Goal: Task Accomplishment & Management: Use online tool/utility

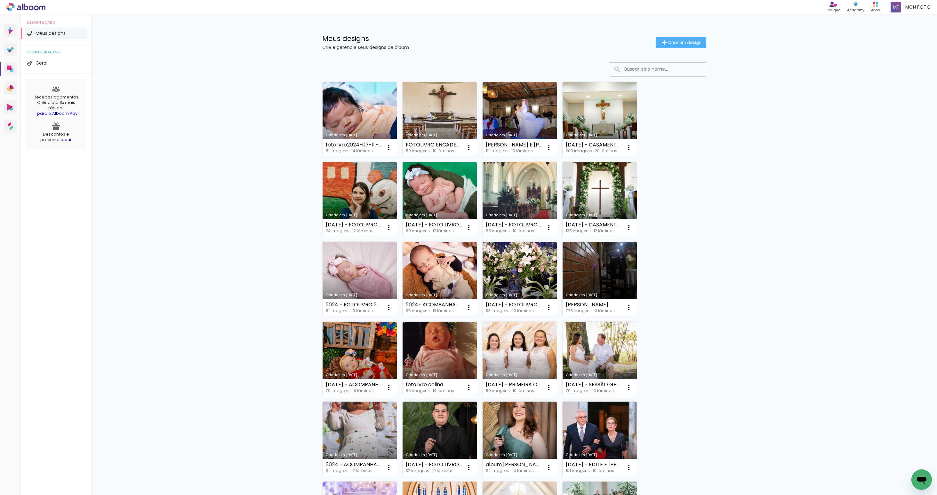
click at [424, 108] on link "Criado em [DATE]" at bounding box center [440, 119] width 74 height 74
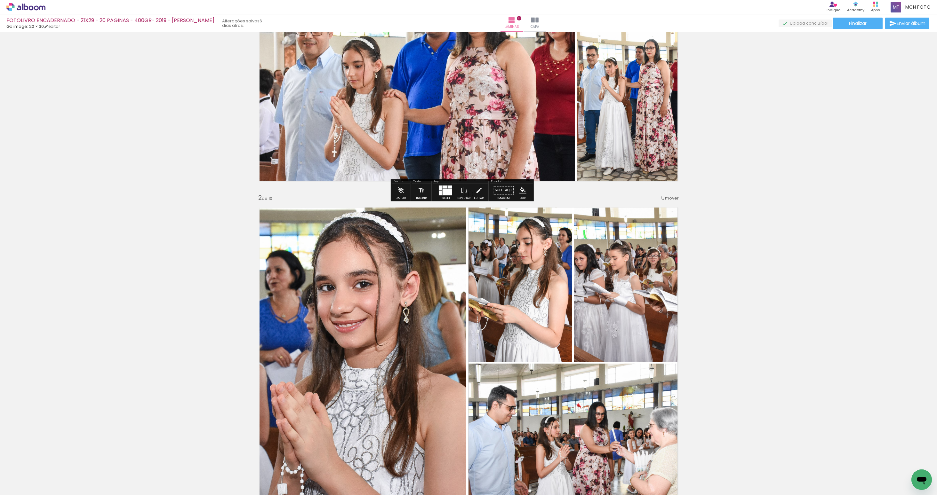
scroll to position [204, 0]
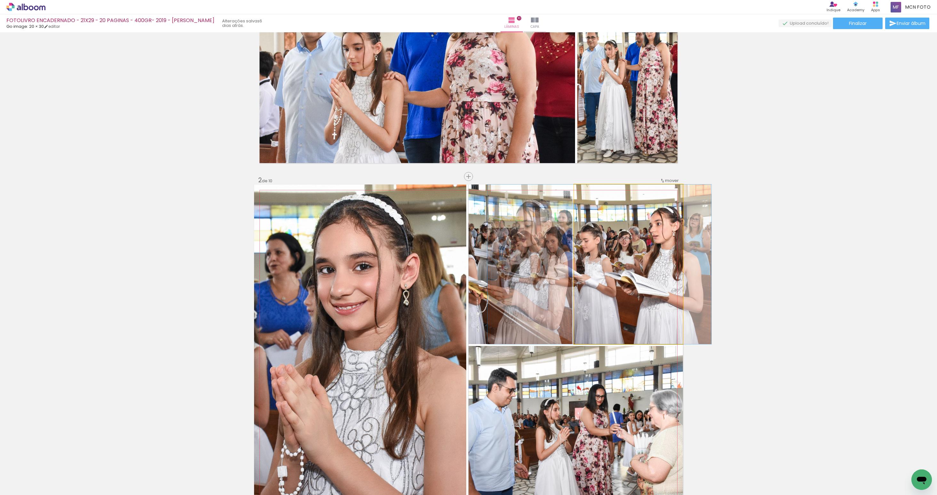
drag, startPoint x: 639, startPoint y: 254, endPoint x: 614, endPoint y: 252, distance: 25.0
click at [610, 252] on div at bounding box center [600, 265] width 224 height 160
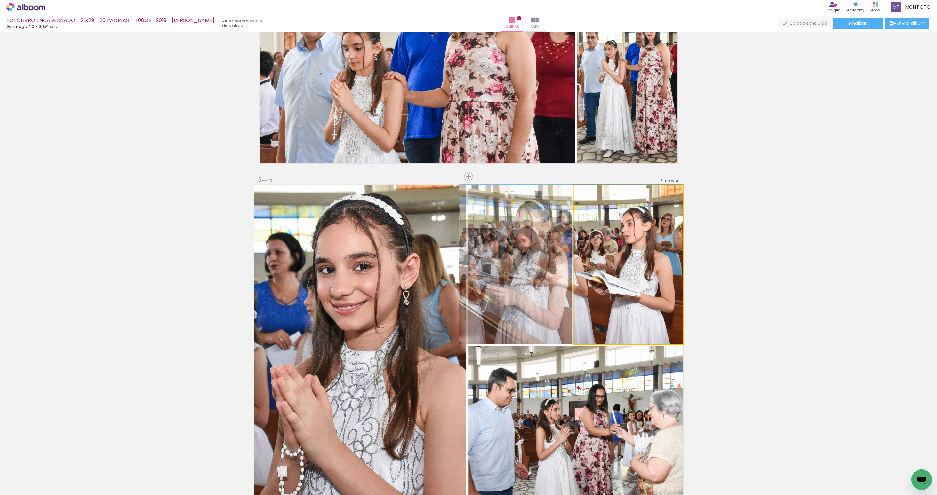
drag, startPoint x: 668, startPoint y: 248, endPoint x: 637, endPoint y: 247, distance: 31.4
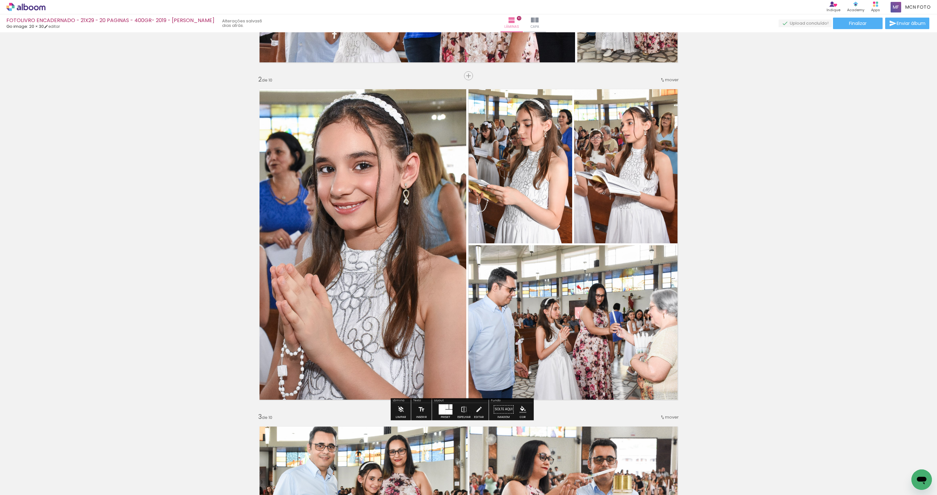
scroll to position [302, 0]
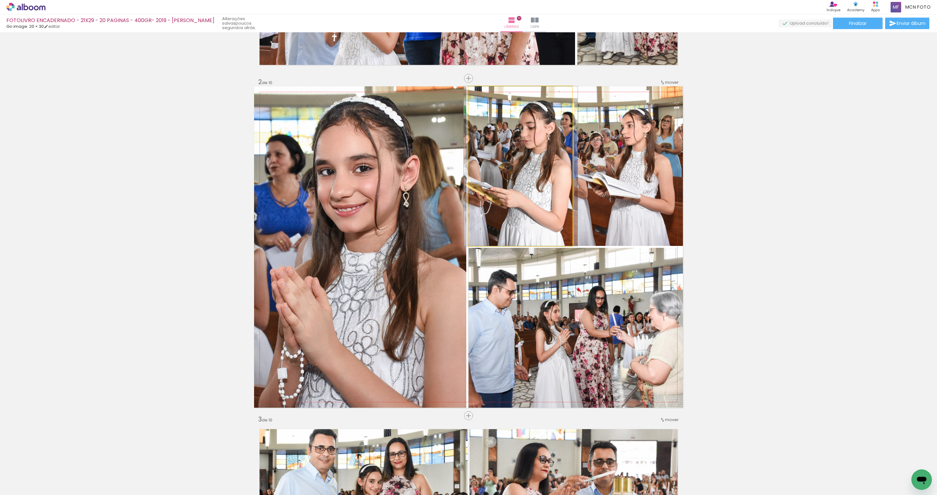
drag, startPoint x: 522, startPoint y: 174, endPoint x: 529, endPoint y: 173, distance: 6.6
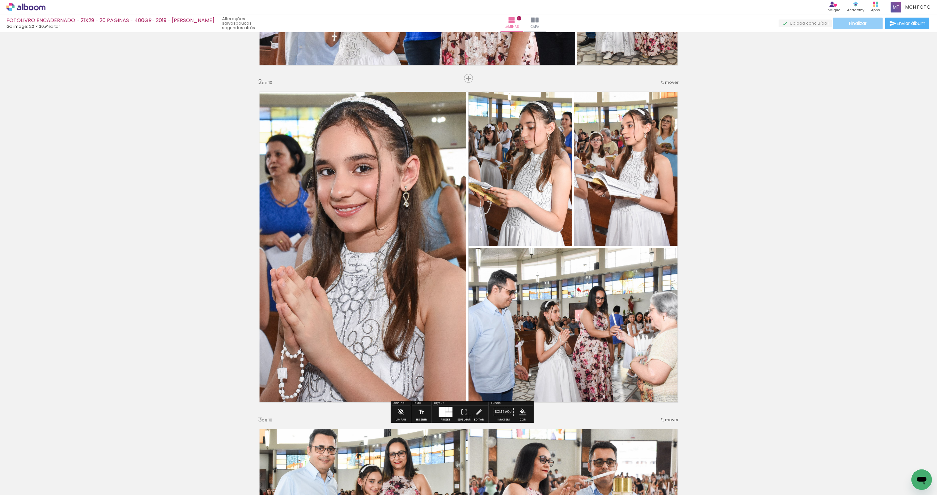
click at [860, 23] on span "Finalizar" at bounding box center [858, 23] width 18 height 4
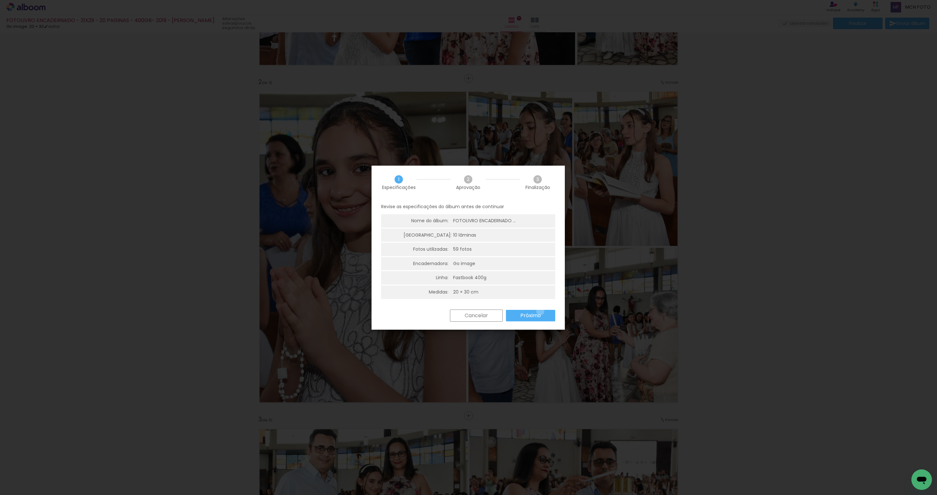
click at [0, 0] on slot "Próximo" at bounding box center [0, 0] width 0 height 0
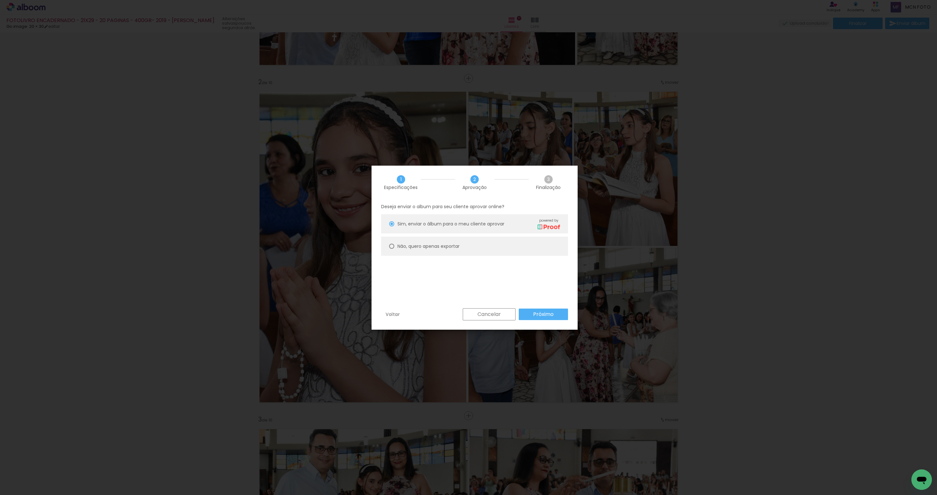
drag, startPoint x: 440, startPoint y: 247, endPoint x: 470, endPoint y: 271, distance: 38.3
click at [0, 0] on slot "Não, quero apenas exportar" at bounding box center [0, 0] width 0 height 0
type paper-radio-button "on"
click at [0, 0] on slot "Próximo" at bounding box center [0, 0] width 0 height 0
type input "Alta, 300 DPI"
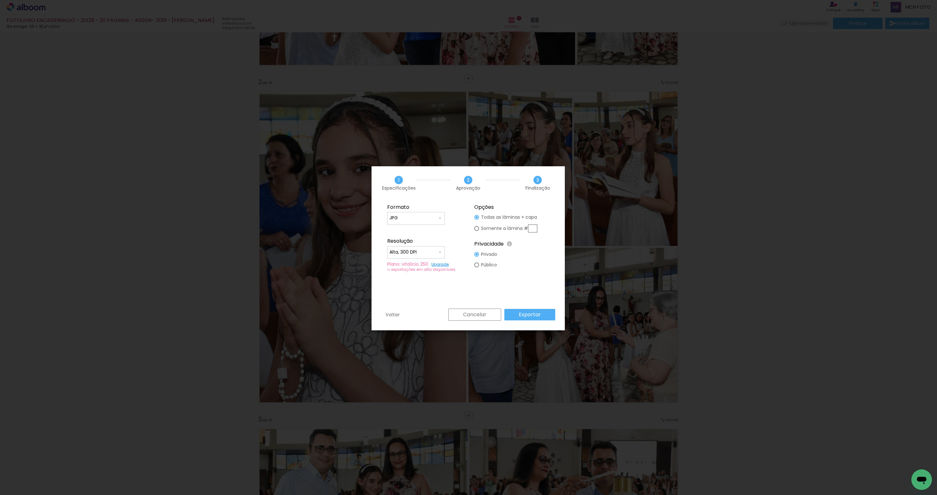
click at [531, 231] on input "text" at bounding box center [532, 229] width 9 height 8
type paper-radio-button "on"
type input "2"
click at [0, 0] on slot "Exportar" at bounding box center [0, 0] width 0 height 0
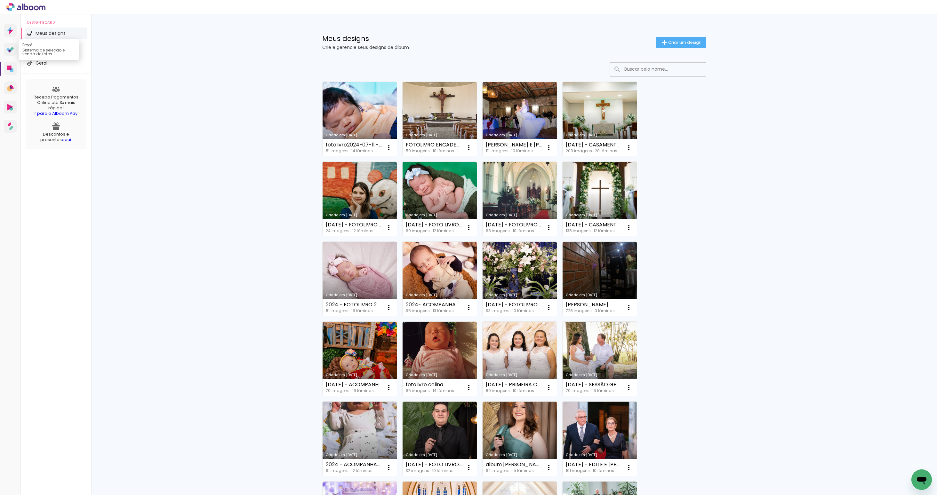
click at [8, 47] on icon at bounding box center [10, 50] width 8 height 6
